Goal: Information Seeking & Learning: Check status

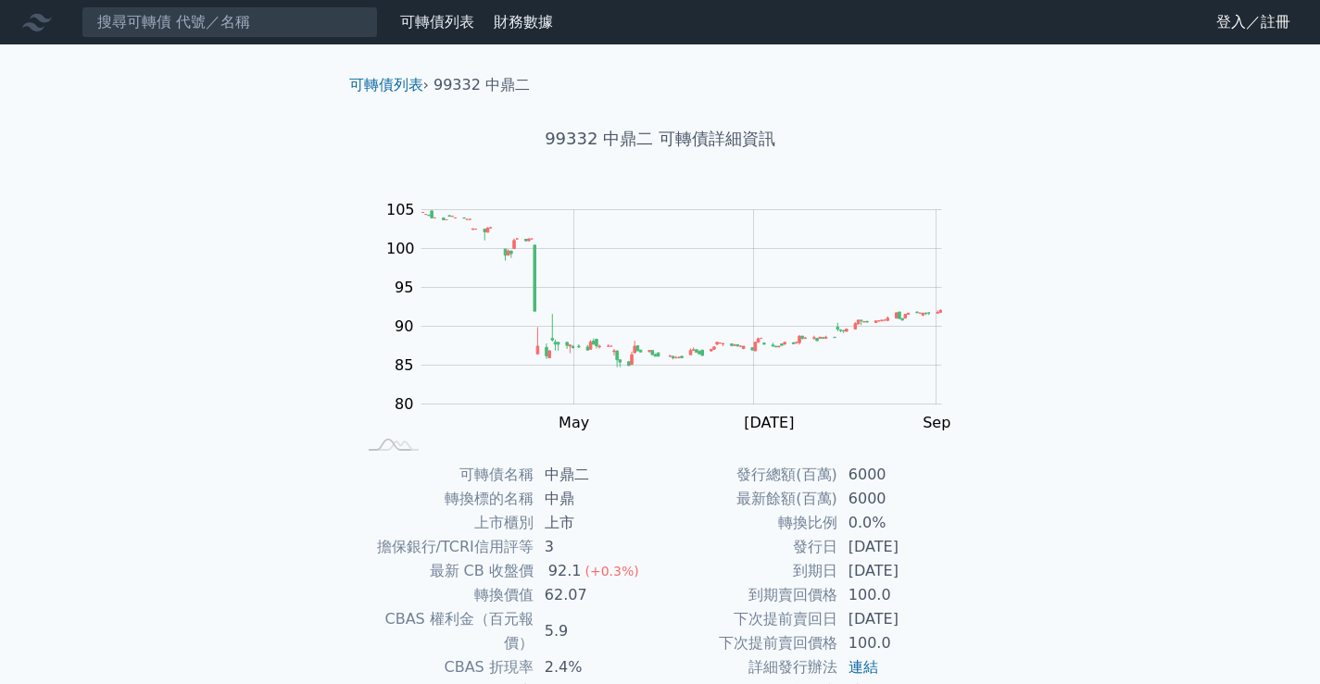
click at [484, 82] on li "99332 中鼎二" at bounding box center [481, 85] width 96 height 22
click at [449, 82] on li "99332 中鼎二" at bounding box center [481, 85] width 96 height 22
click at [186, 31] on input at bounding box center [230, 21] width 296 height 31
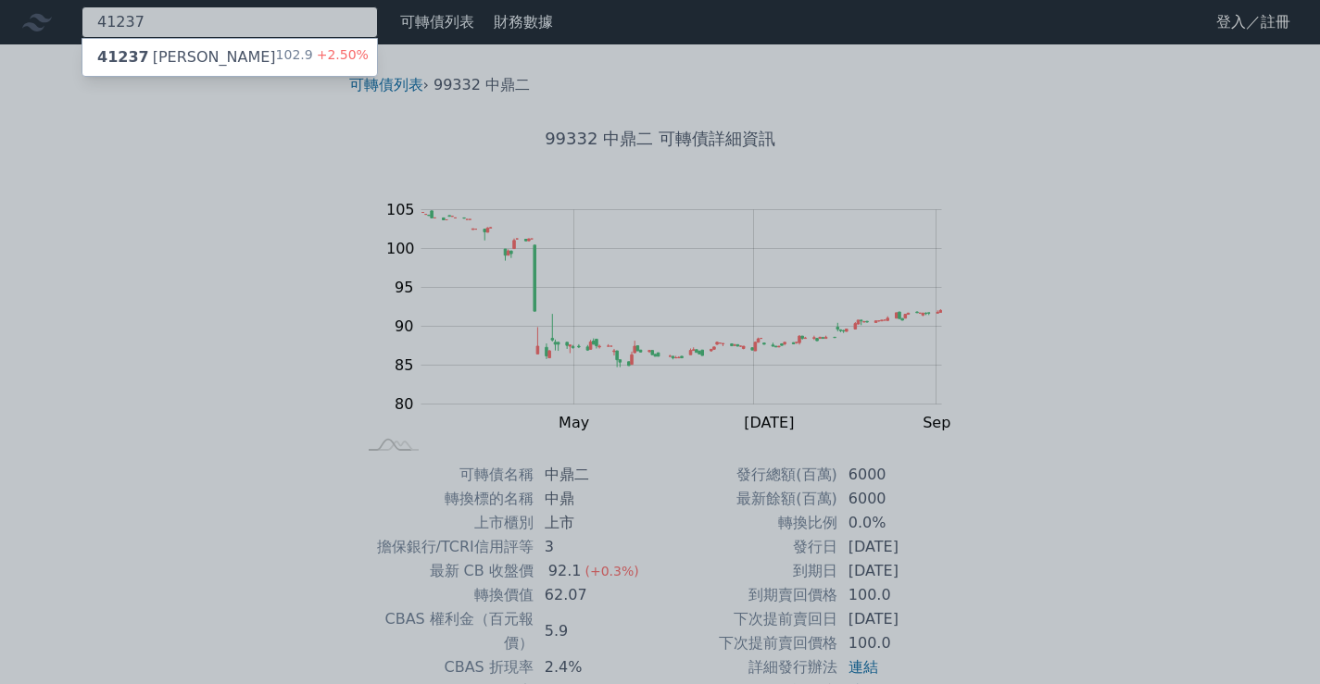
type input "41237"
click at [204, 28] on div at bounding box center [660, 342] width 1320 height 684
click at [208, 27] on div "41237 41237 晟德七 102.9 +2.50%" at bounding box center [230, 21] width 296 height 31
click at [288, 57] on div "102.9 +2.50%" at bounding box center [322, 57] width 93 height 22
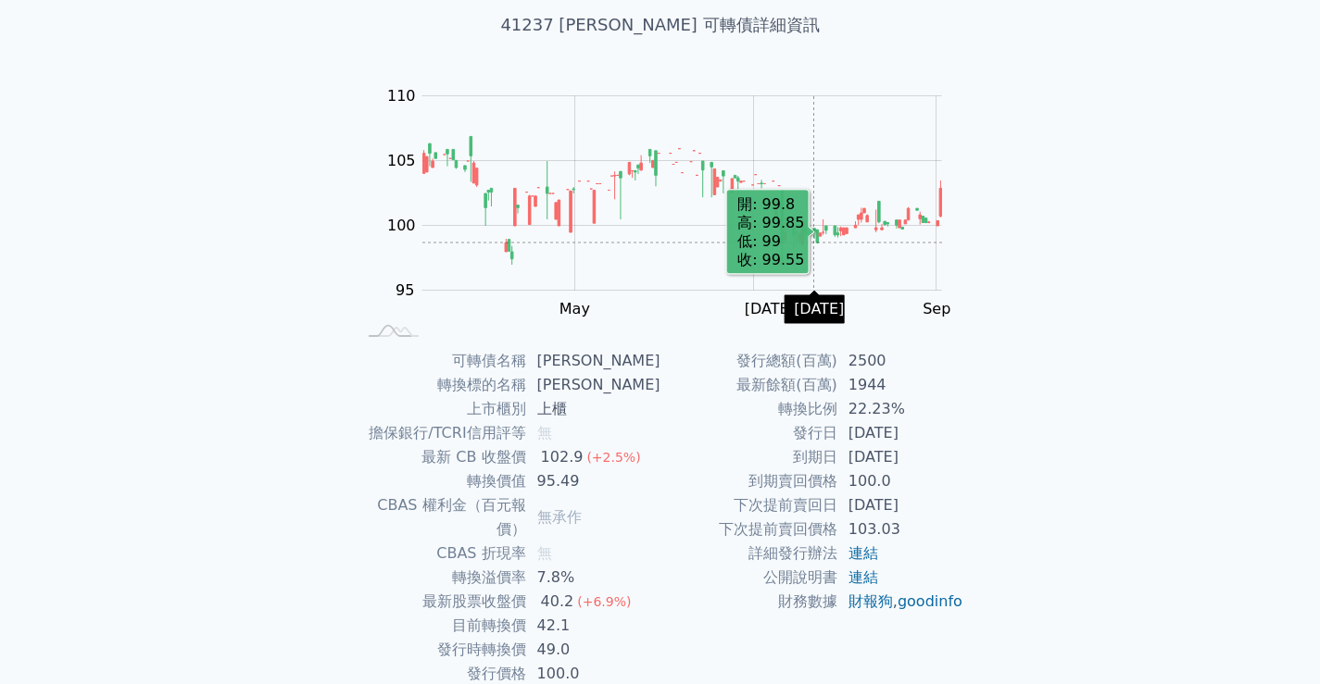
scroll to position [173, 0]
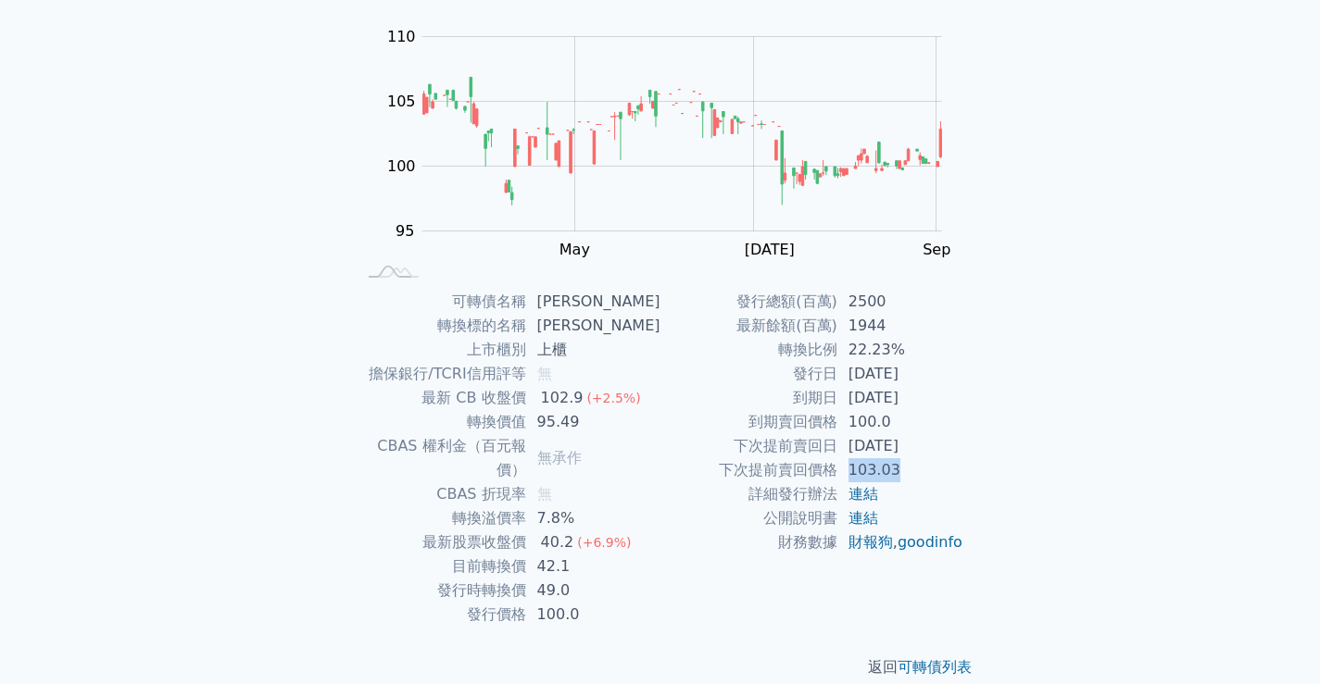
drag, startPoint x: 845, startPoint y: 468, endPoint x: 899, endPoint y: 470, distance: 54.7
click at [899, 470] on td "103.03" at bounding box center [900, 470] width 127 height 24
click at [869, 481] on td "103.03" at bounding box center [900, 470] width 127 height 24
